Goal: Task Accomplishment & Management: Use online tool/utility

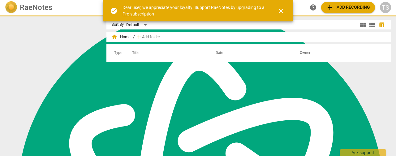
scroll to position [179, 0]
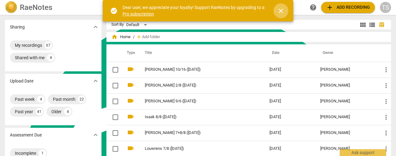
click at [280, 12] on span "close" at bounding box center [280, 10] width 7 height 7
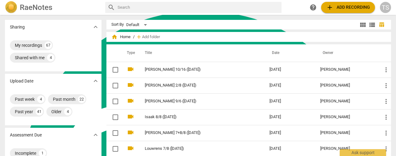
click at [337, 11] on button "add Add recording" at bounding box center [348, 7] width 54 height 11
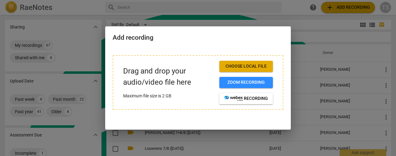
click at [262, 65] on span "Choose local file" at bounding box center [246, 66] width 44 height 6
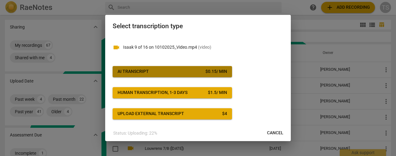
click at [193, 69] on span "AI Transcript $ 0.15 / min" at bounding box center [173, 71] width 110 height 6
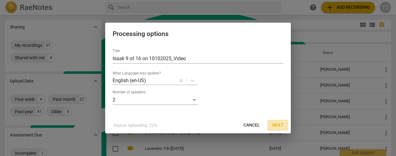
click at [280, 123] on span "Next" at bounding box center [277, 125] width 11 height 6
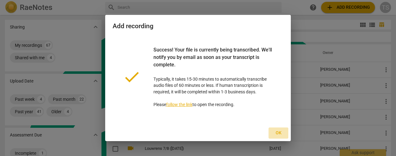
click at [283, 130] on button "Ok" at bounding box center [279, 132] width 20 height 11
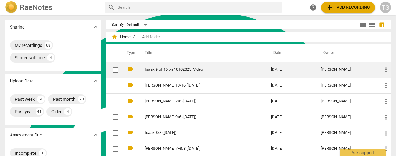
click at [180, 71] on link "Isaak 9 of 16 on 10102025_Video" at bounding box center [197, 69] width 104 height 5
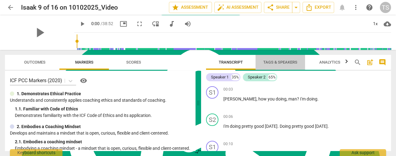
click at [280, 62] on span "Tags & Speakers" at bounding box center [280, 62] width 34 height 5
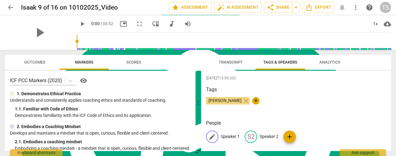
click at [230, 136] on p "Speaker 1" at bounding box center [230, 136] width 19 height 6
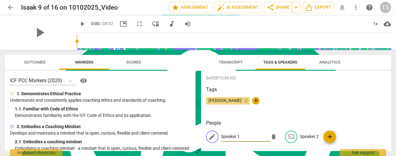
type textarea "Speaker 1"
type input "[PERSON_NAME]"
click at [309, 137] on p "Speaker 2" at bounding box center [309, 136] width 19 height 6
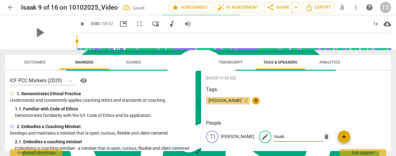
scroll to position [6, 0]
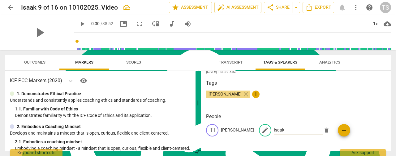
type input "Isaak"
click at [233, 62] on span "Transcript" at bounding box center [231, 62] width 24 height 5
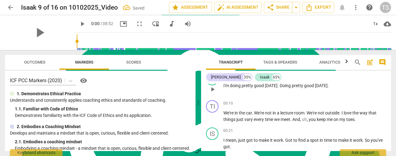
scroll to position [31, 0]
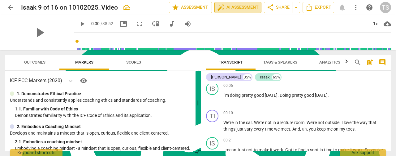
click at [243, 6] on span "auto_fix_high AI Assessment" at bounding box center [237, 7] width 41 height 7
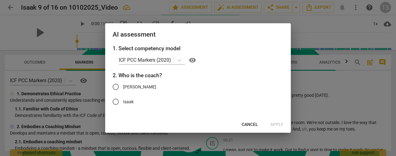
click at [126, 87] on span "[PERSON_NAME]" at bounding box center [139, 87] width 33 height 6
click at [123, 87] on input "[PERSON_NAME]" at bounding box center [115, 86] width 15 height 15
radio input "true"
click at [275, 124] on span "Apply" at bounding box center [276, 124] width 13 height 6
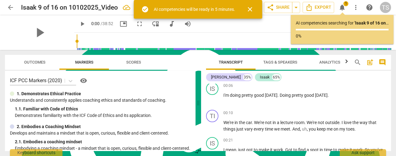
click at [251, 7] on span "close" at bounding box center [249, 9] width 7 height 7
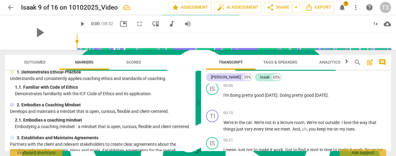
scroll to position [0, 0]
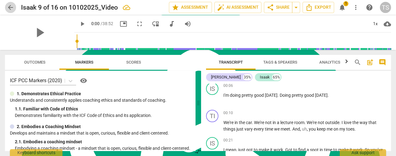
click at [9, 8] on span "arrow_back" at bounding box center [10, 7] width 7 height 7
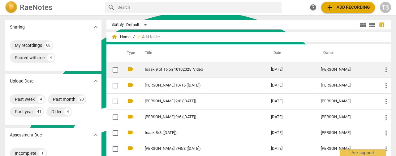
click at [173, 71] on link "Isaak 9 of 16 on 10102025_Video" at bounding box center [197, 69] width 104 height 5
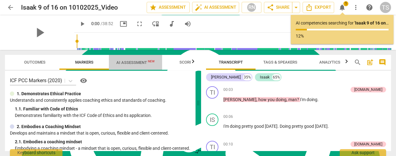
click at [135, 62] on span "AI Assessment New" at bounding box center [135, 62] width 38 height 5
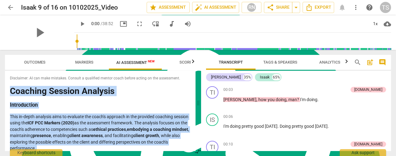
drag, startPoint x: 48, startPoint y: 143, endPoint x: 8, endPoint y: 91, distance: 65.1
click at [8, 91] on div "Disclaimer: AI can make mistakes. Consult a qualified mentor coach before actin…" at bounding box center [100, 111] width 191 height 80
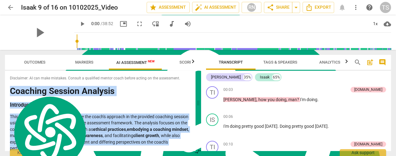
copy div "Loremips Dolorsi Ametcons Adipiscingel Sedd ei-tempo incididu utla et dolorema …"
click at [320, 6] on span "Export" at bounding box center [318, 7] width 26 height 7
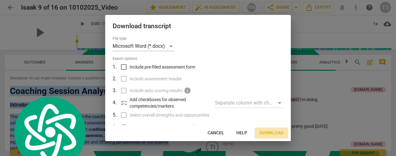
click at [266, 134] on span "Download" at bounding box center [272, 133] width 24 height 6
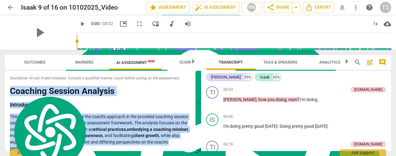
click at [6, 9] on span "arrow_back" at bounding box center [10, 7] width 11 height 7
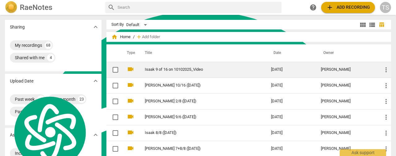
click at [175, 68] on link "Isaak 9 of 16 on 10102025_Video" at bounding box center [197, 69] width 104 height 5
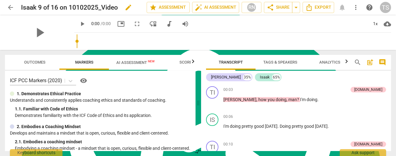
click at [126, 8] on span "edit" at bounding box center [128, 7] width 7 height 7
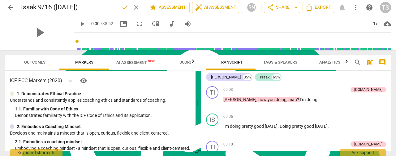
type input "Isaak 9/16 ([DATE])"
click at [123, 9] on span "done" at bounding box center [124, 7] width 7 height 7
click at [10, 10] on span "arrow_back" at bounding box center [10, 7] width 7 height 7
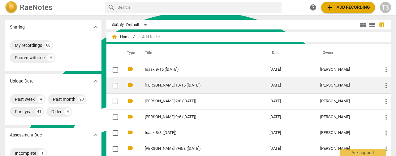
click at [166, 86] on link "[PERSON_NAME] 10/16 ([DATE])" at bounding box center [196, 85] width 102 height 5
